Goal: Task Accomplishment & Management: Use online tool/utility

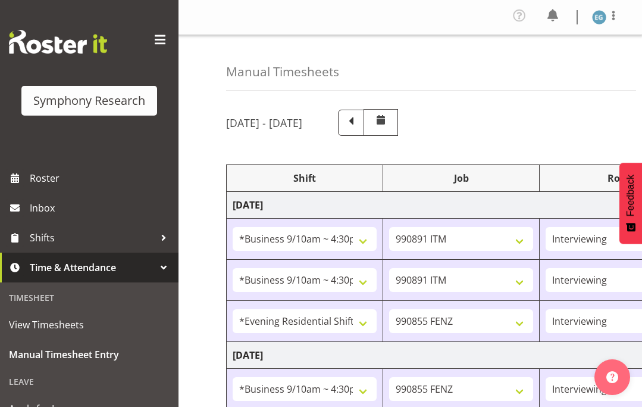
select select "26078"
select select "10549"
select select "26078"
select select "10549"
select select "48116"
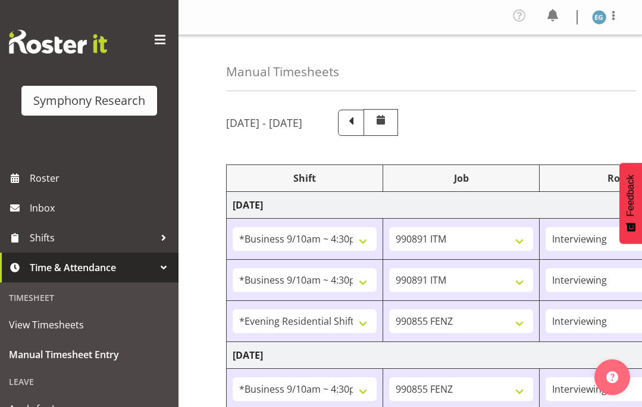
select select "9636"
select select "26078"
select select "9636"
select select "26078"
select select "10549"
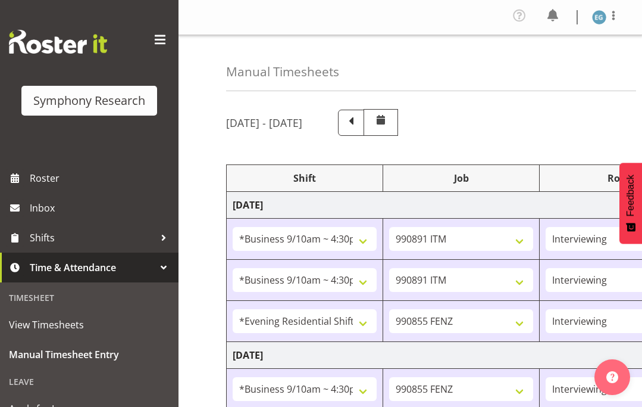
select select "26078"
select select "10549"
select select "26078"
select select "9636"
select select "26078"
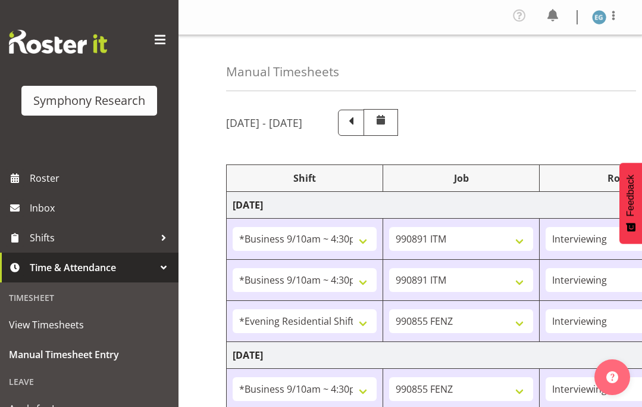
select select "10549"
select select "48116"
select select "9636"
select select "26078"
select select "10549"
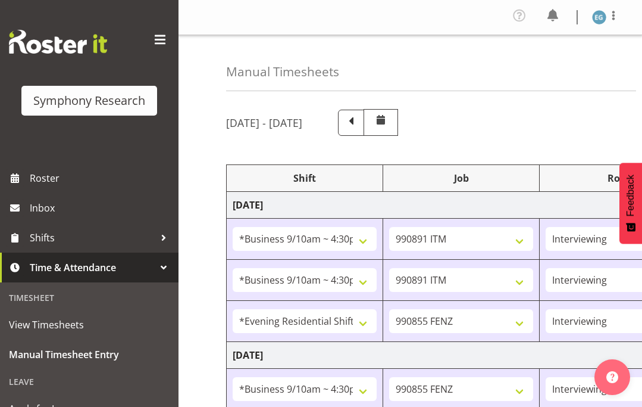
select select "26078"
select select "10549"
select select "48116"
select select "9636"
select select "26078"
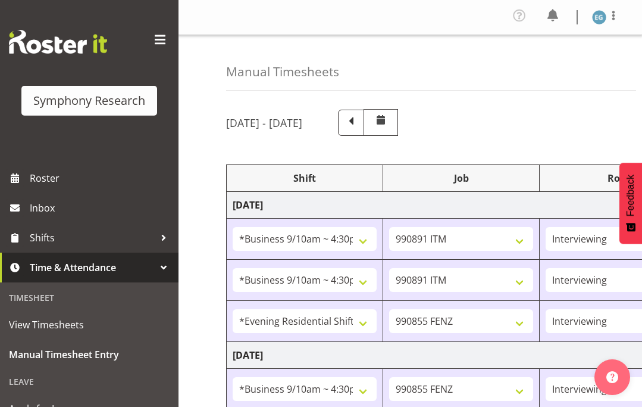
select select "10549"
select select "26078"
select select "10576"
select select "297"
select select "26078"
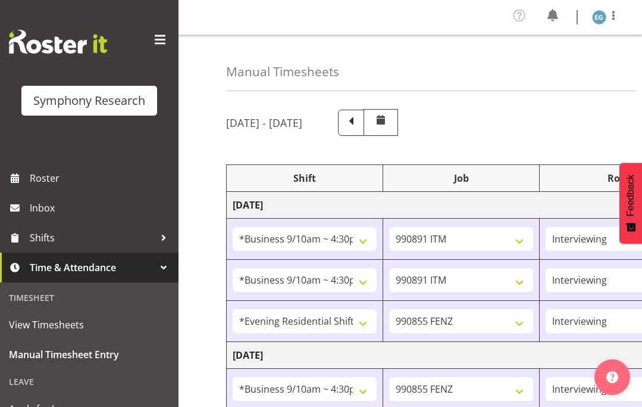
select select "10549"
select select "26078"
select select "10549"
select select "48116"
select select "9636"
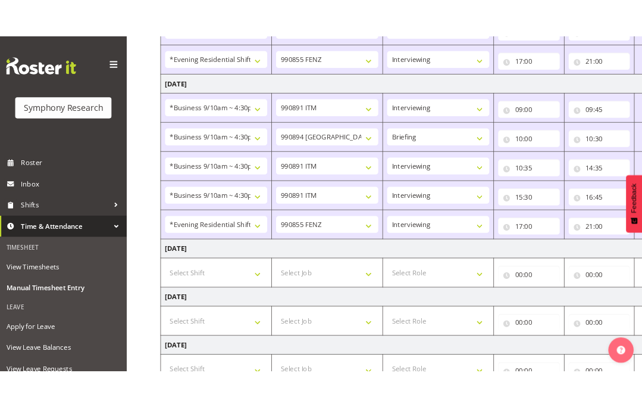
scroll to position [801, 0]
